Goal: Task Accomplishment & Management: Use online tool/utility

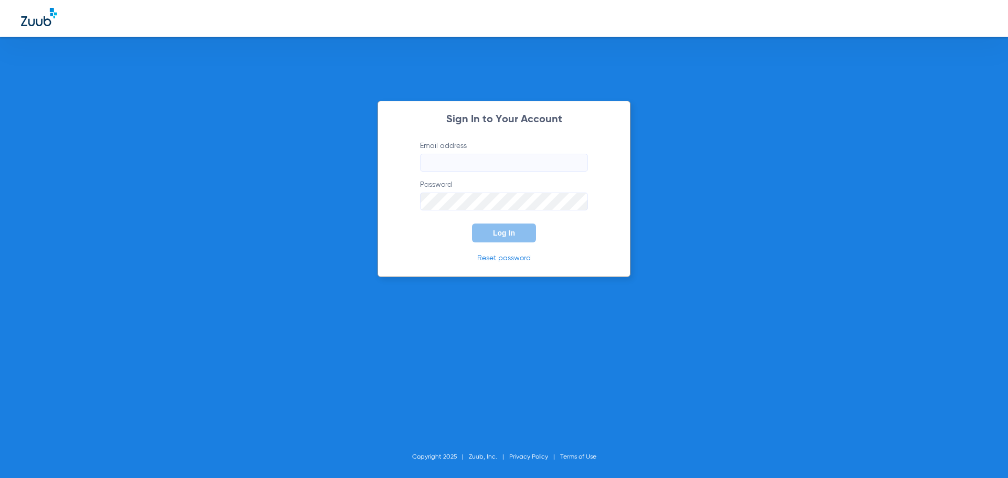
click at [490, 157] on input "Email address" at bounding box center [504, 163] width 168 height 18
type input "[EMAIL_ADDRESS][DOMAIN_NAME]"
click at [472, 224] on button "Log In" at bounding box center [504, 233] width 64 height 19
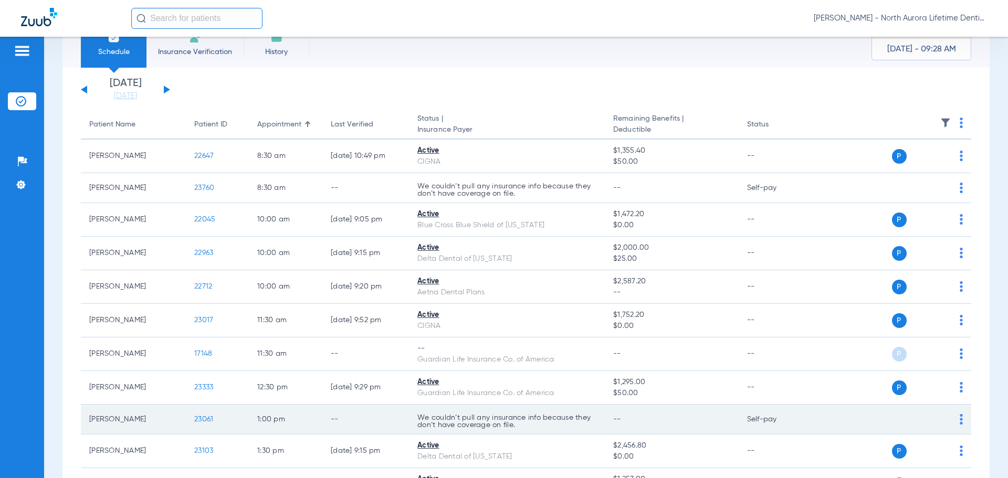
scroll to position [2, 0]
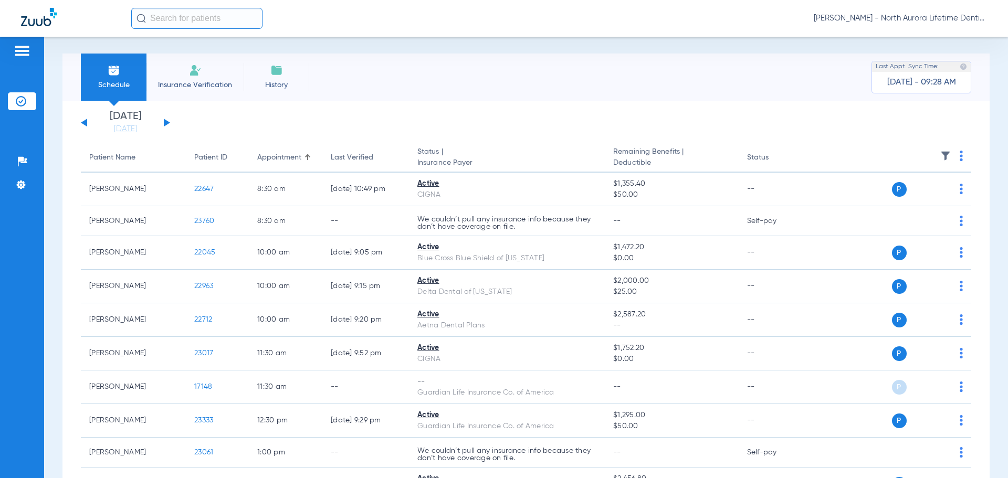
click at [166, 122] on button at bounding box center [167, 123] width 6 height 8
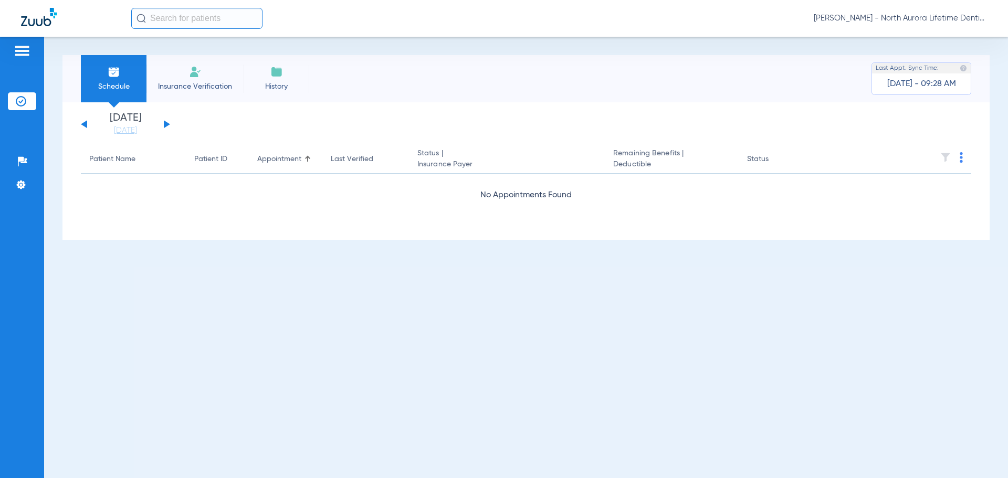
click at [166, 122] on button at bounding box center [167, 124] width 6 height 8
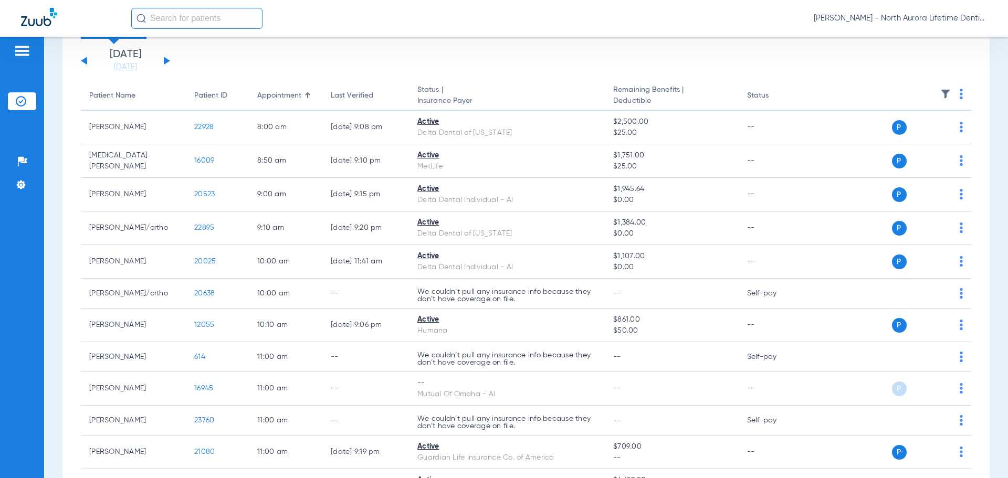
scroll to position [3, 0]
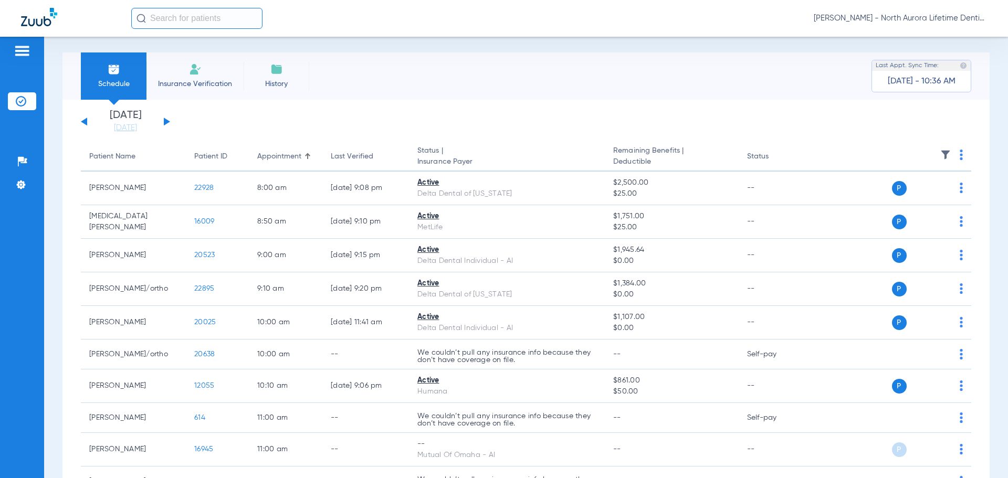
click at [166, 123] on button at bounding box center [167, 122] width 6 height 8
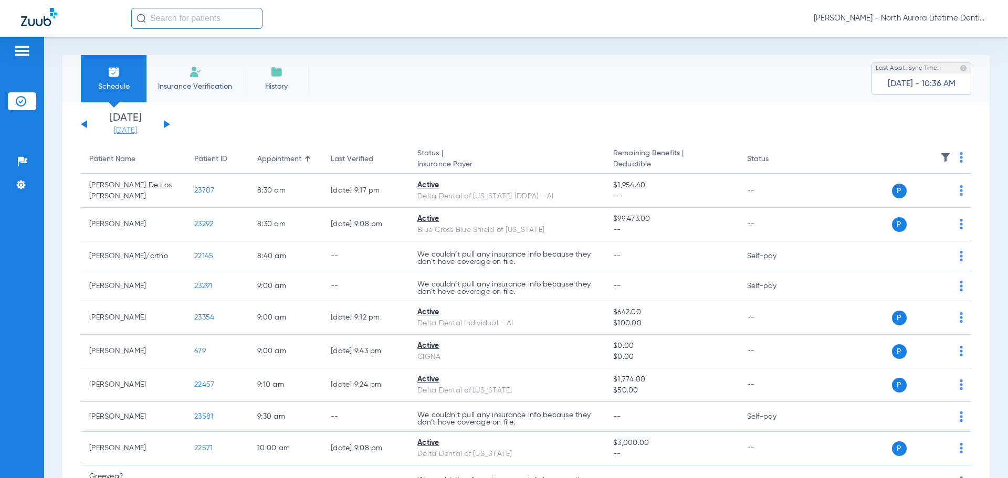
click at [127, 131] on link "[DATE]" at bounding box center [125, 130] width 63 height 10
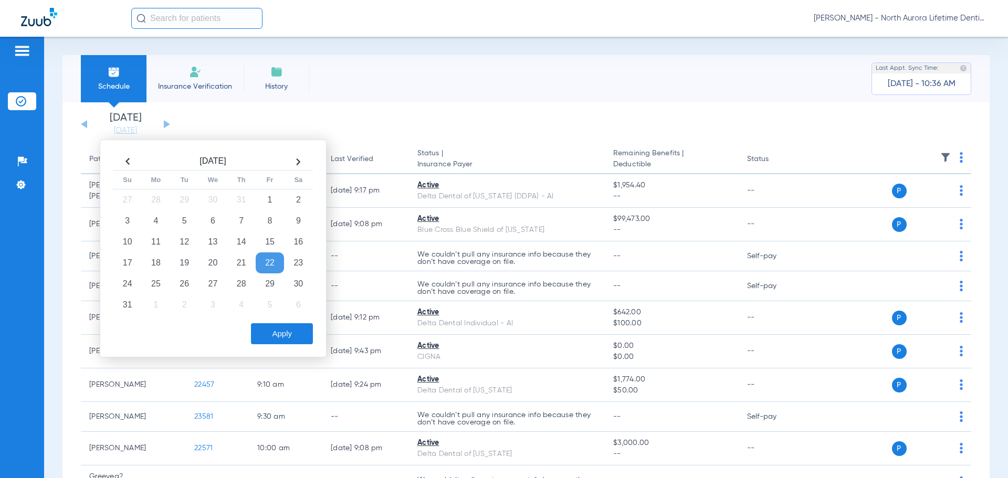
click at [357, 118] on app-single-date-navigator "[DATE] [DATE] [DATE] [DATE] [DATE] [DATE] [DATE] [DATE] [DATE] [DATE] [DATE] [D…" at bounding box center [526, 124] width 890 height 23
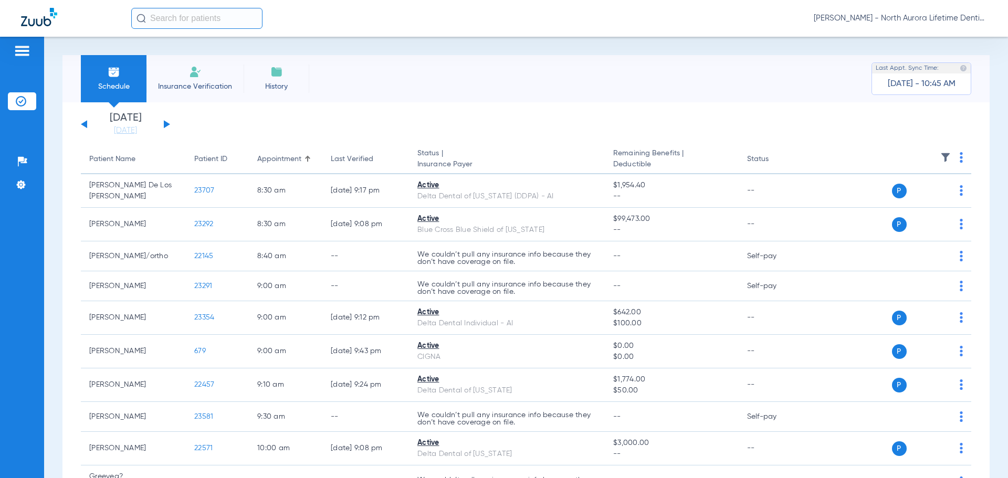
click at [166, 121] on div "[DATE] [DATE] [DATE] [DATE] [DATE] [DATE] [DATE] [DATE] [DATE] [DATE] [DATE] [D…" at bounding box center [125, 124] width 89 height 23
click at [165, 126] on button at bounding box center [167, 124] width 6 height 8
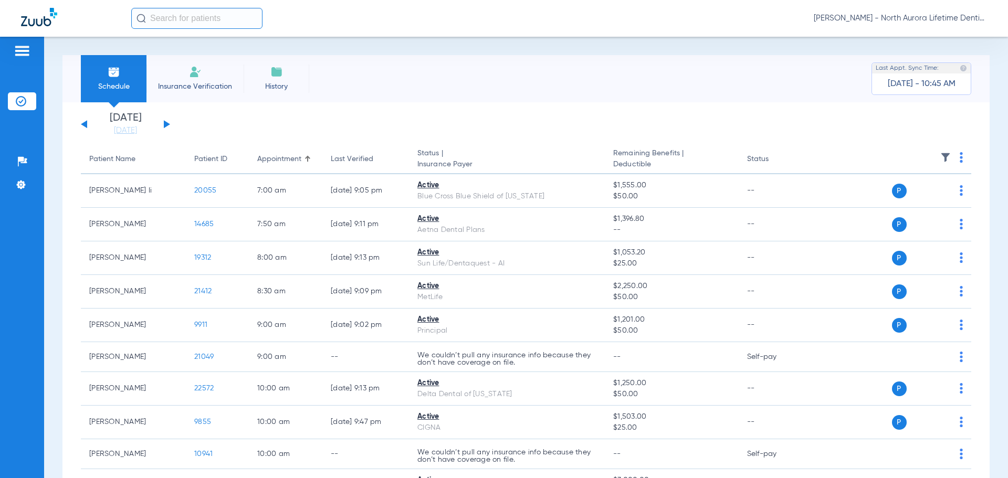
click at [165, 126] on button at bounding box center [167, 124] width 6 height 8
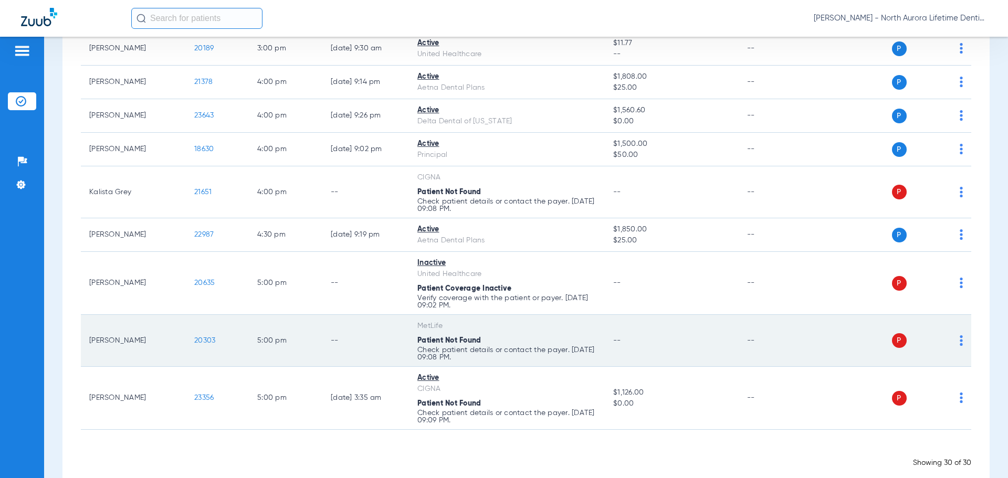
scroll to position [892, 0]
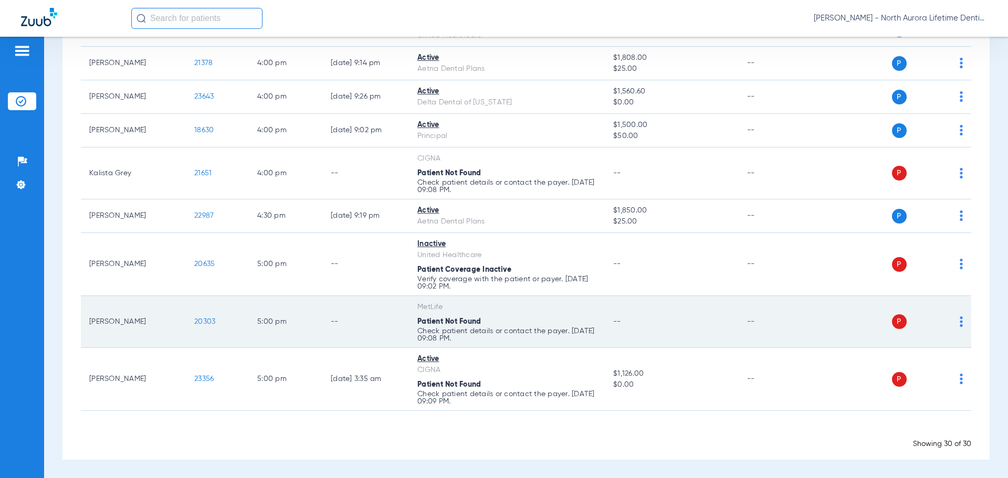
click at [892, 318] on span "P" at bounding box center [899, 321] width 15 height 15
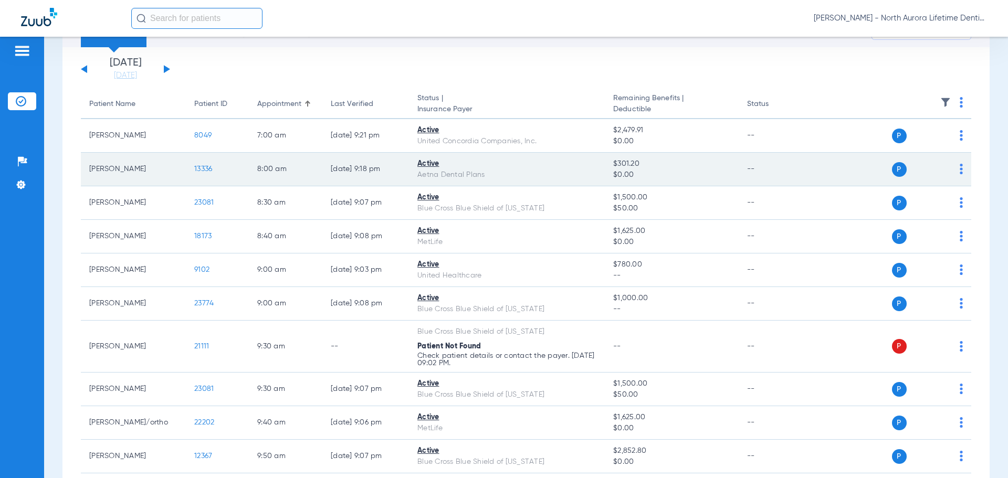
scroll to position [0, 0]
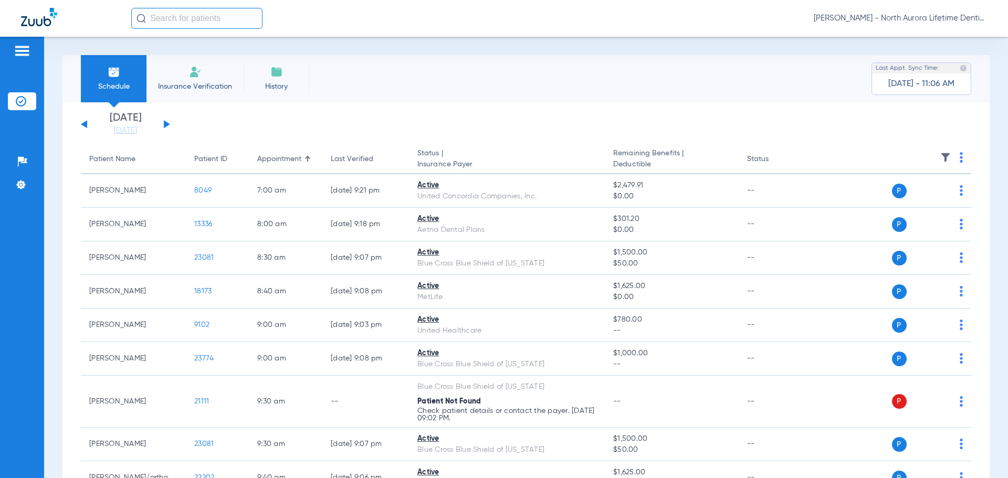
click at [167, 125] on button at bounding box center [167, 124] width 6 height 8
